Goal: Information Seeking & Learning: Learn about a topic

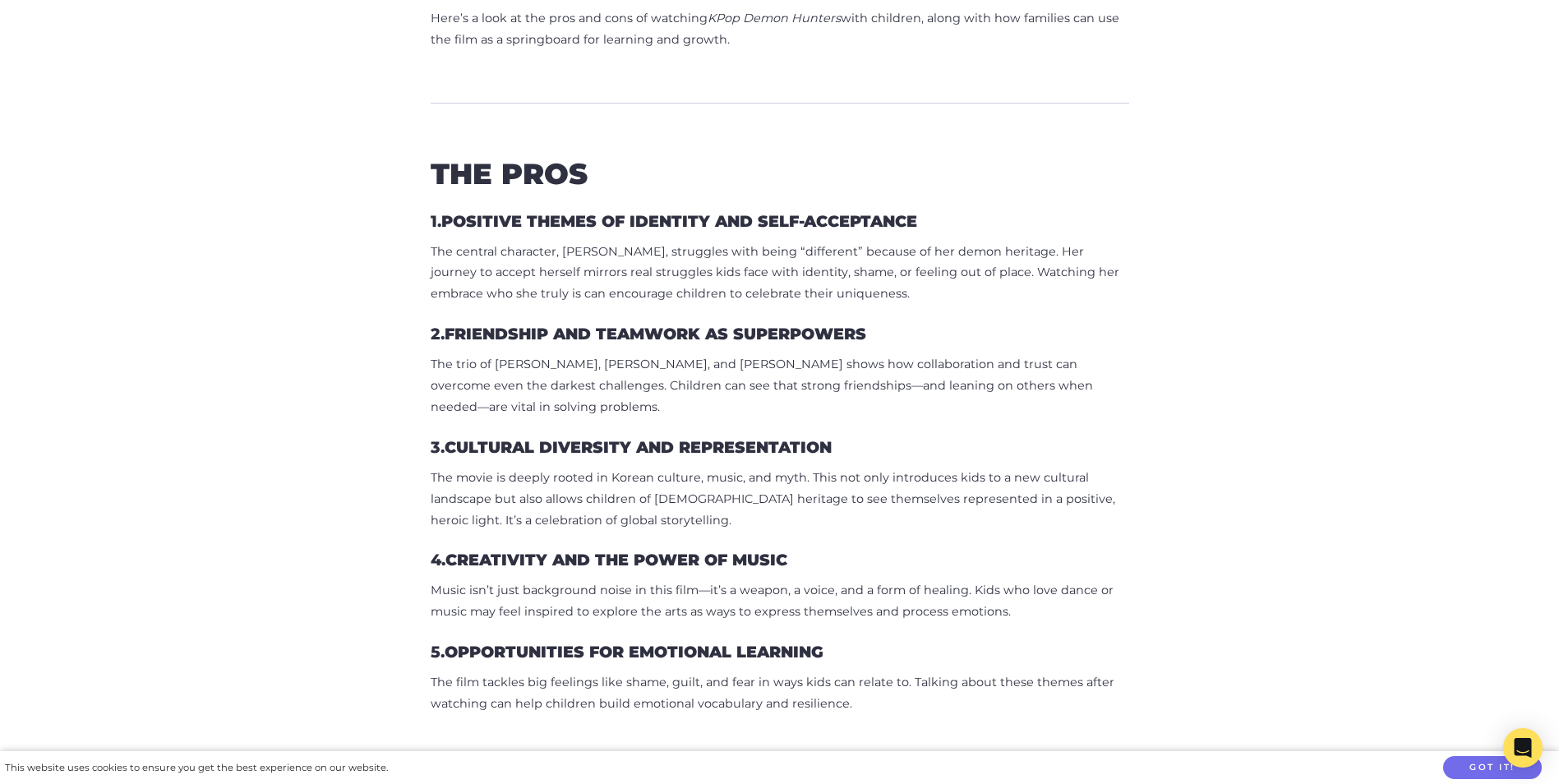
scroll to position [903, 0]
click at [774, 549] on strong "Creativity and the Power of Music" at bounding box center [616, 558] width 342 height 20
drag, startPoint x: 774, startPoint y: 544, endPoint x: 881, endPoint y: 523, distance: 109.0
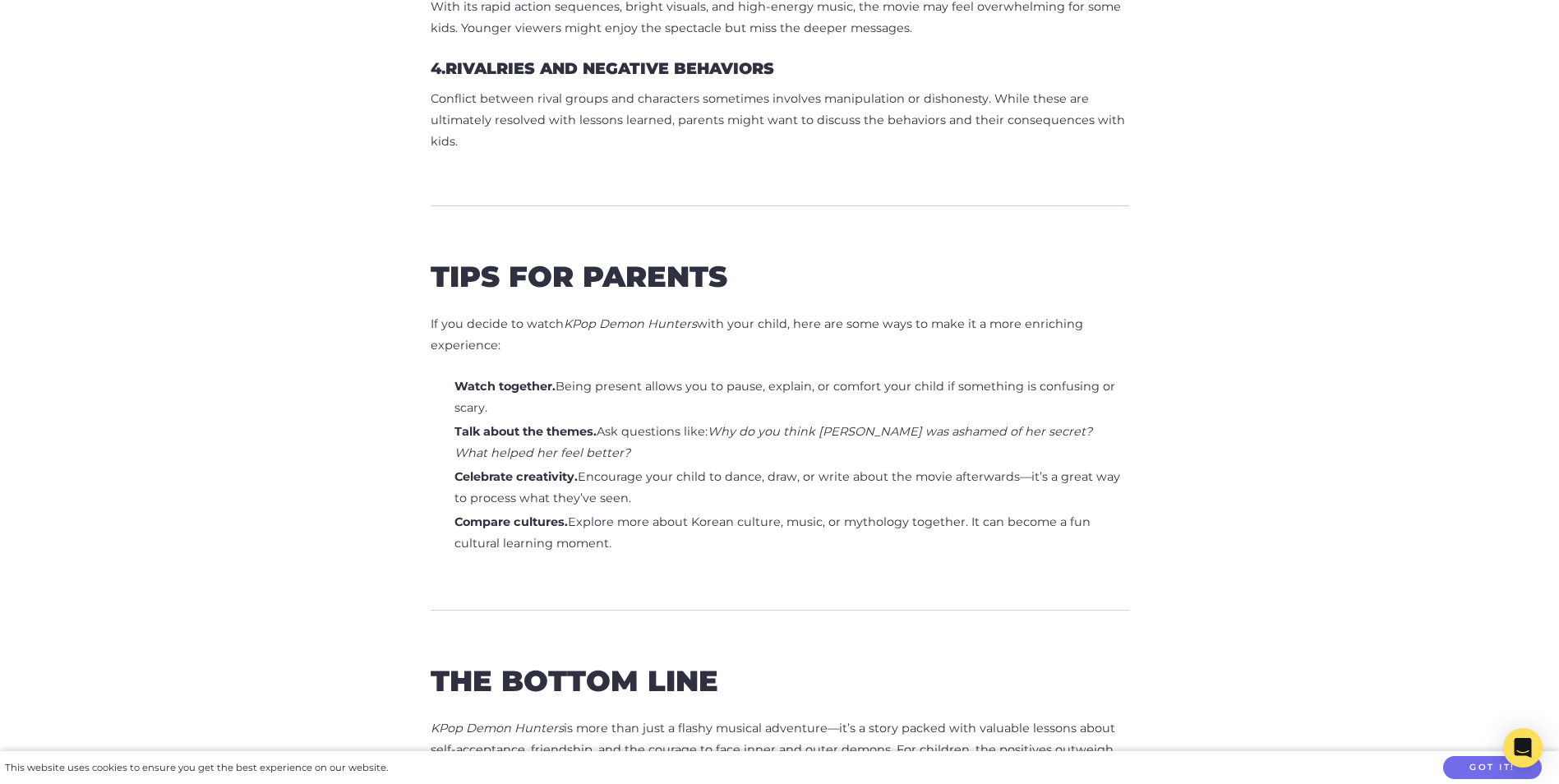
scroll to position [2383, 0]
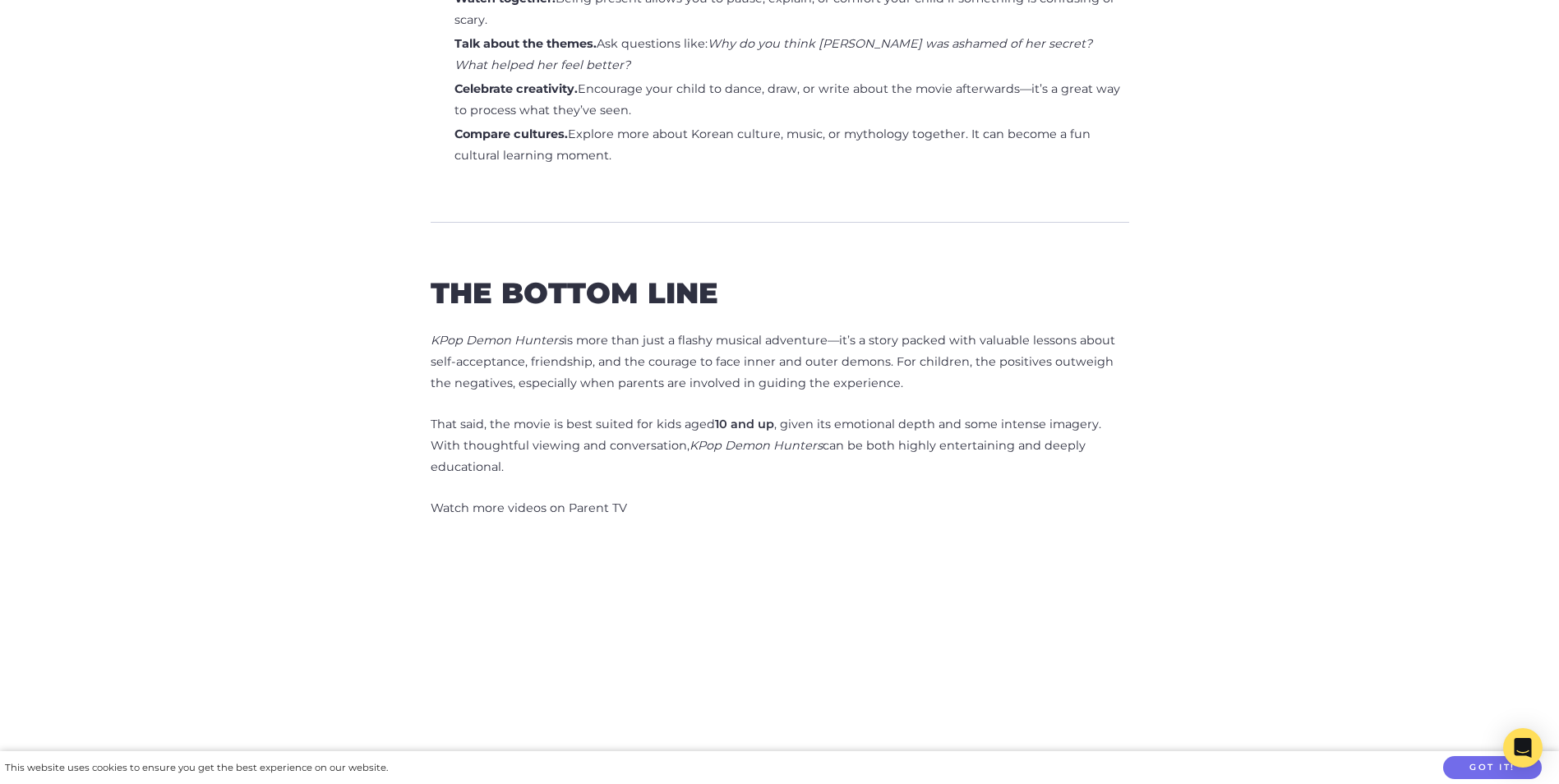
click at [690, 438] on em "KPop Demon Hunters" at bounding box center [756, 445] width 133 height 15
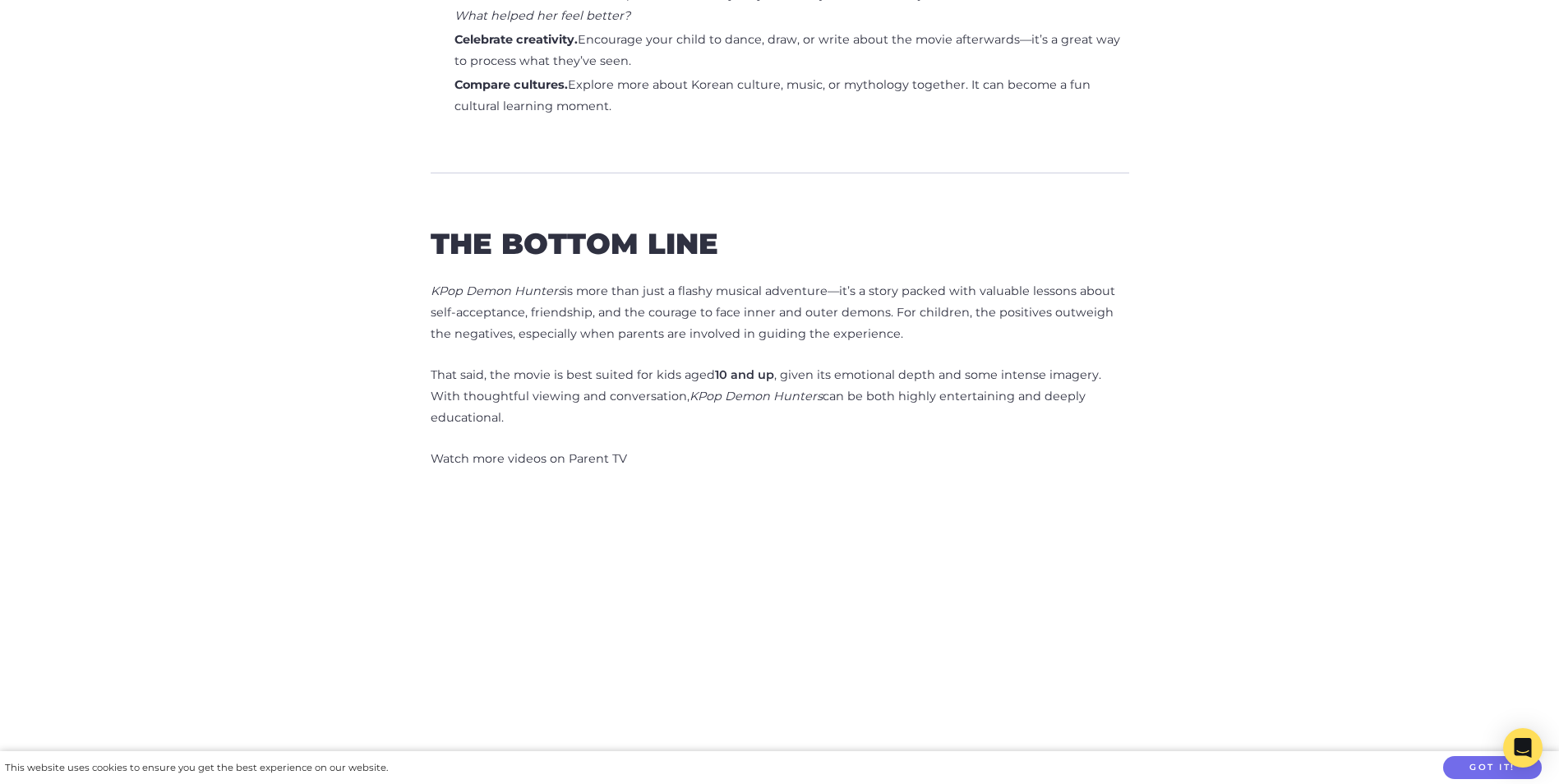
scroll to position [2546, 0]
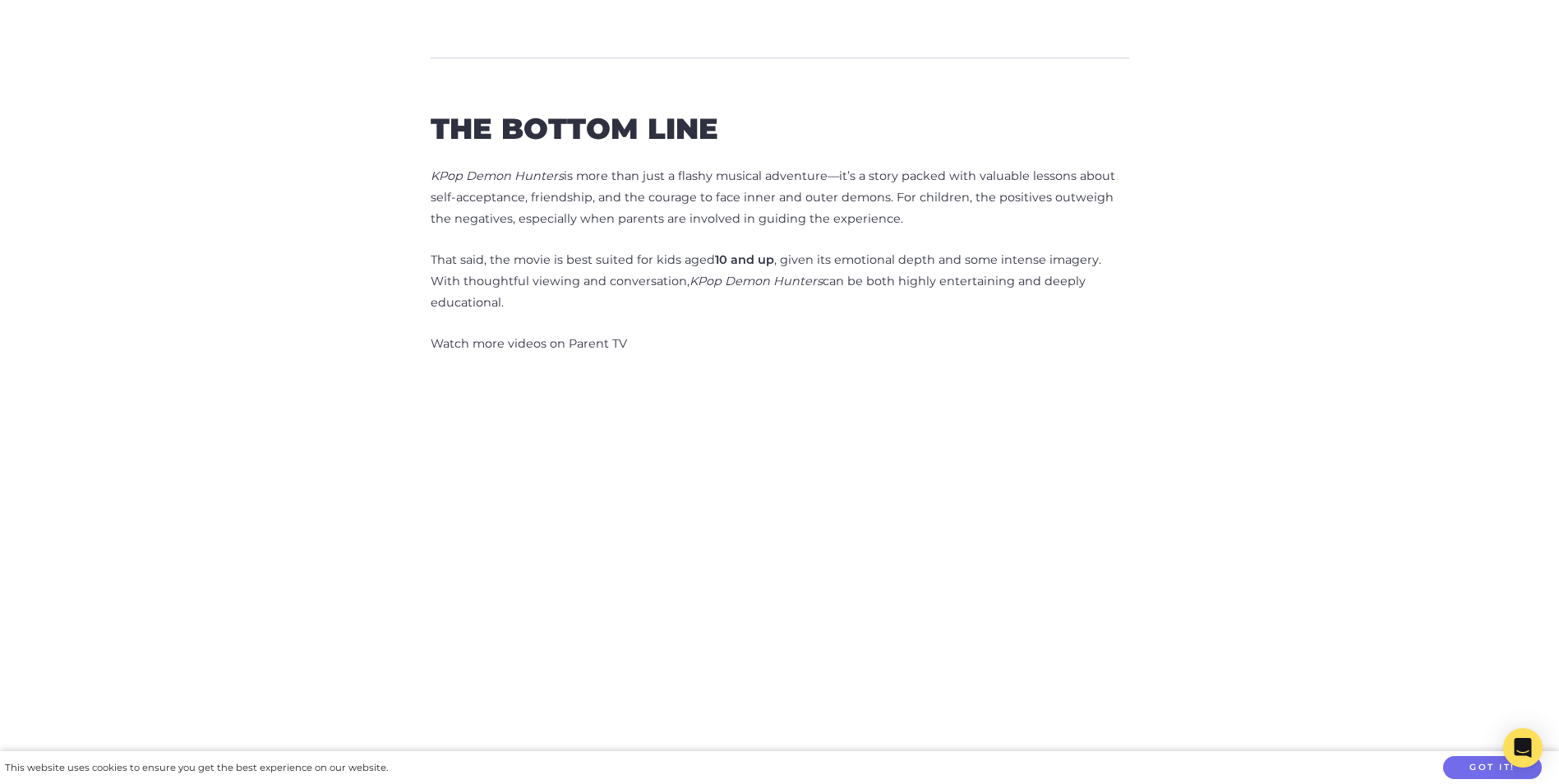
click at [583, 199] on p "KPop Demon Hunters is more than just a flashy musical adventure—it’s a story pa…" at bounding box center [780, 197] width 699 height 64
